Goal: Complete application form

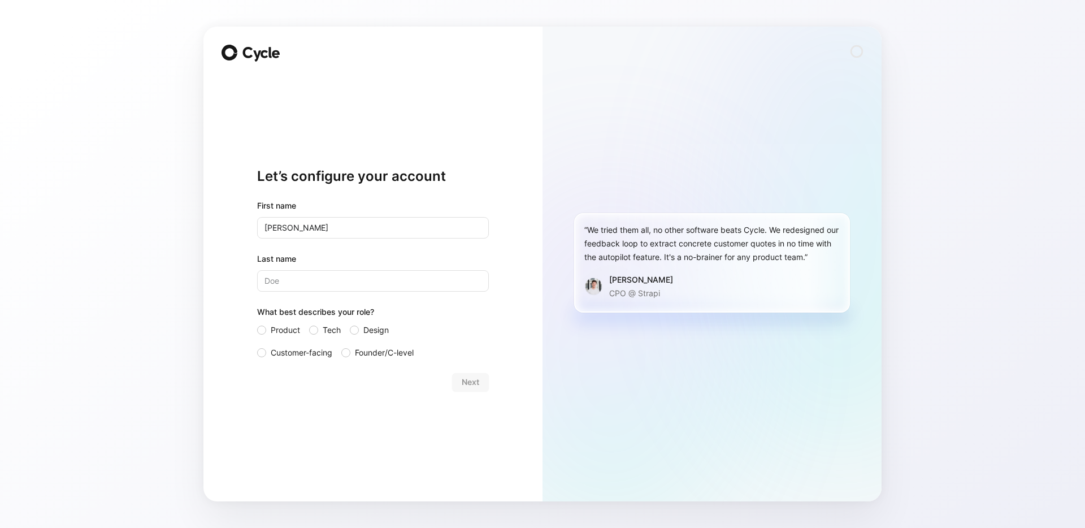
type input "Lucas"
type input "Hanke"
click at [337, 333] on span "Tech" at bounding box center [332, 330] width 18 height 14
click at [309, 323] on input "Tech" at bounding box center [309, 323] width 0 height 0
click at [484, 385] on button "Next" at bounding box center [470, 382] width 37 height 18
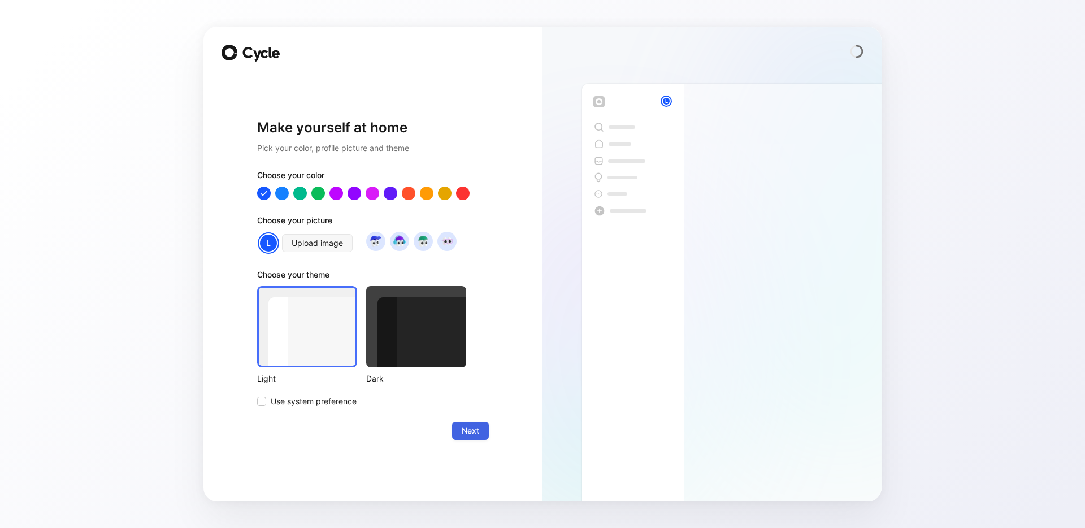
click at [479, 430] on span "Next" at bounding box center [471, 431] width 18 height 14
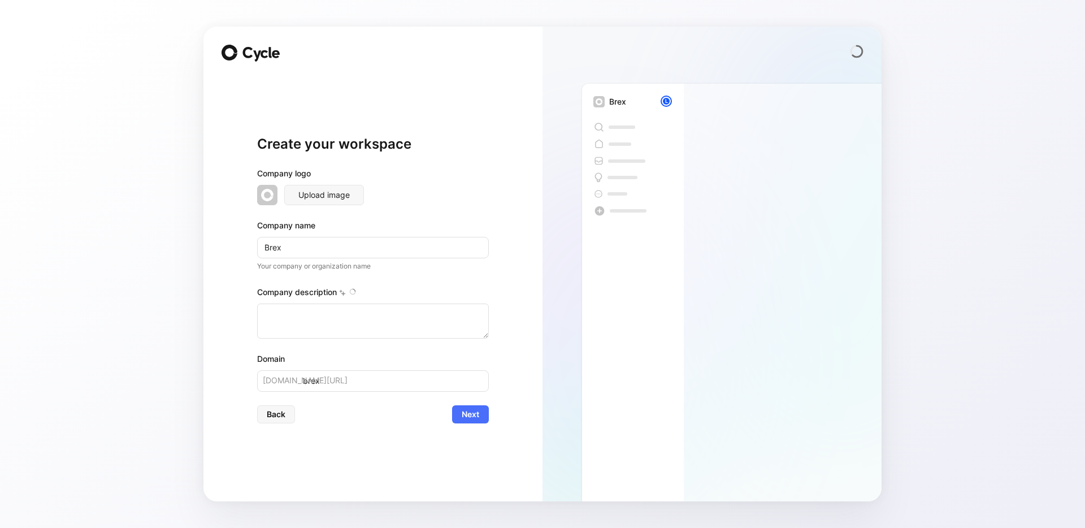
type textarea "Brex is a financial technology company founded in 2017 by Henrique Dubugras and…"
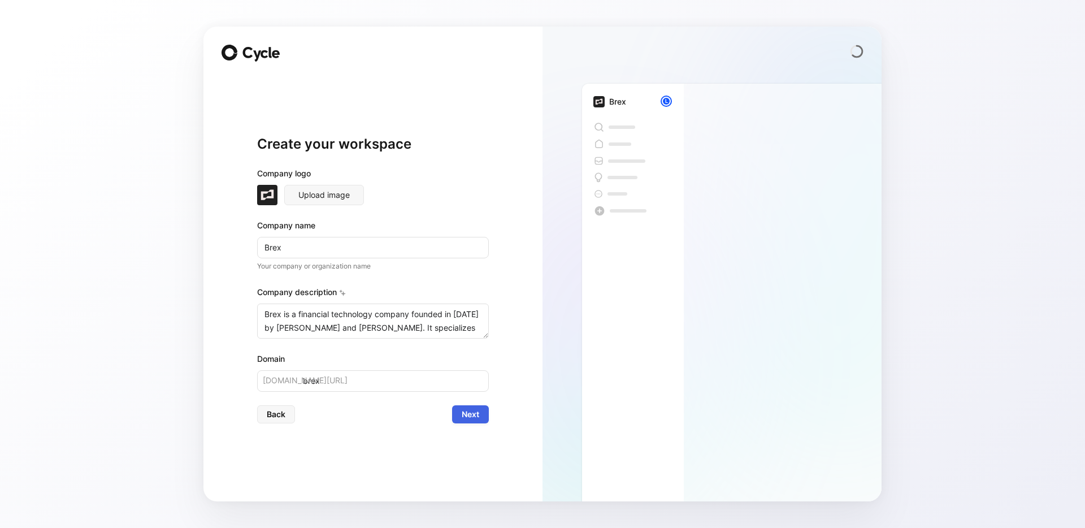
click at [473, 419] on span "Next" at bounding box center [471, 414] width 18 height 14
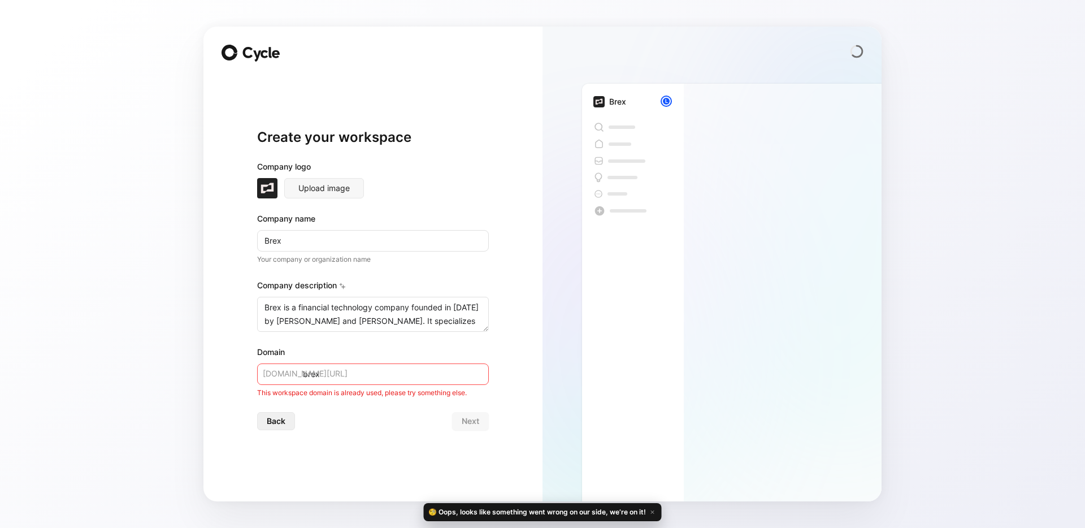
click at [273, 419] on span "Back" at bounding box center [276, 421] width 19 height 14
